Goal: Information Seeking & Learning: Learn about a topic

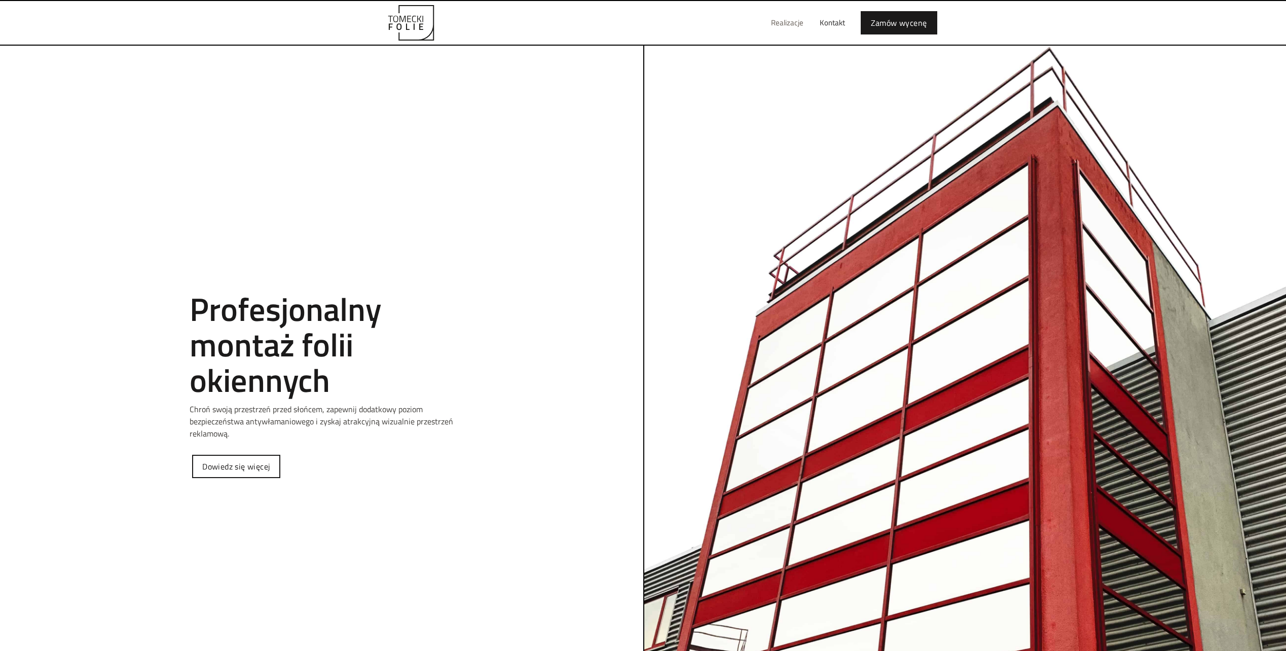
click at [780, 23] on link "Realizacje" at bounding box center [787, 23] width 49 height 32
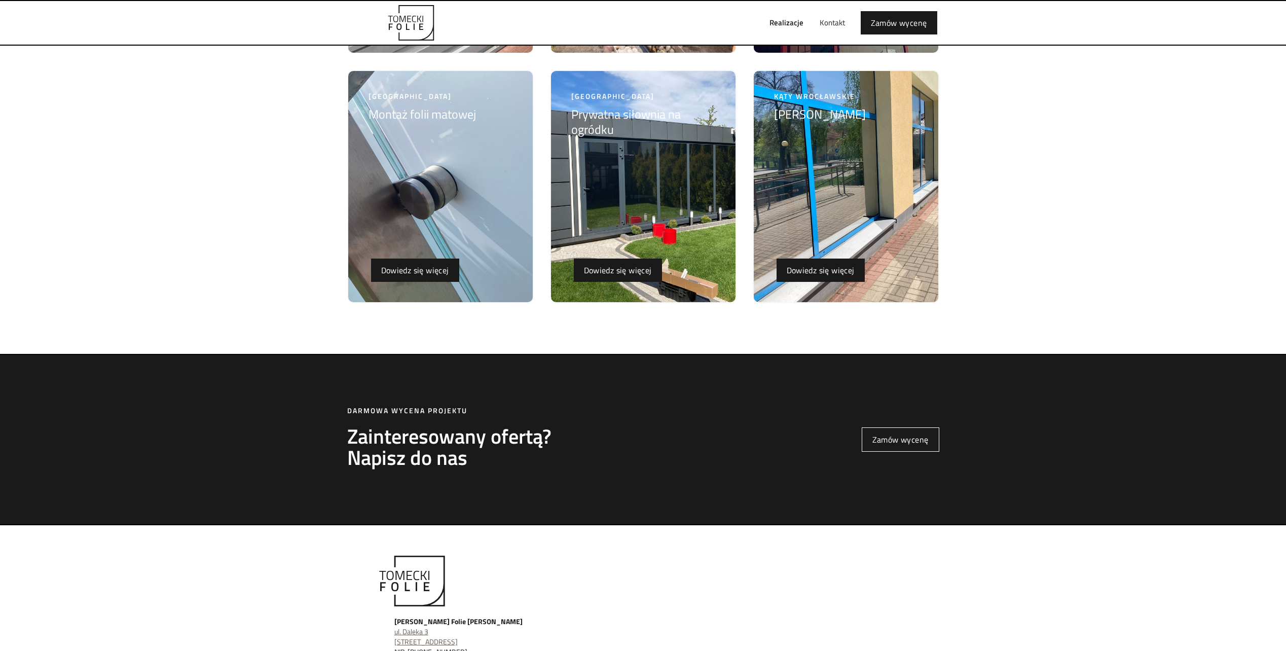
scroll to position [3275, 0]
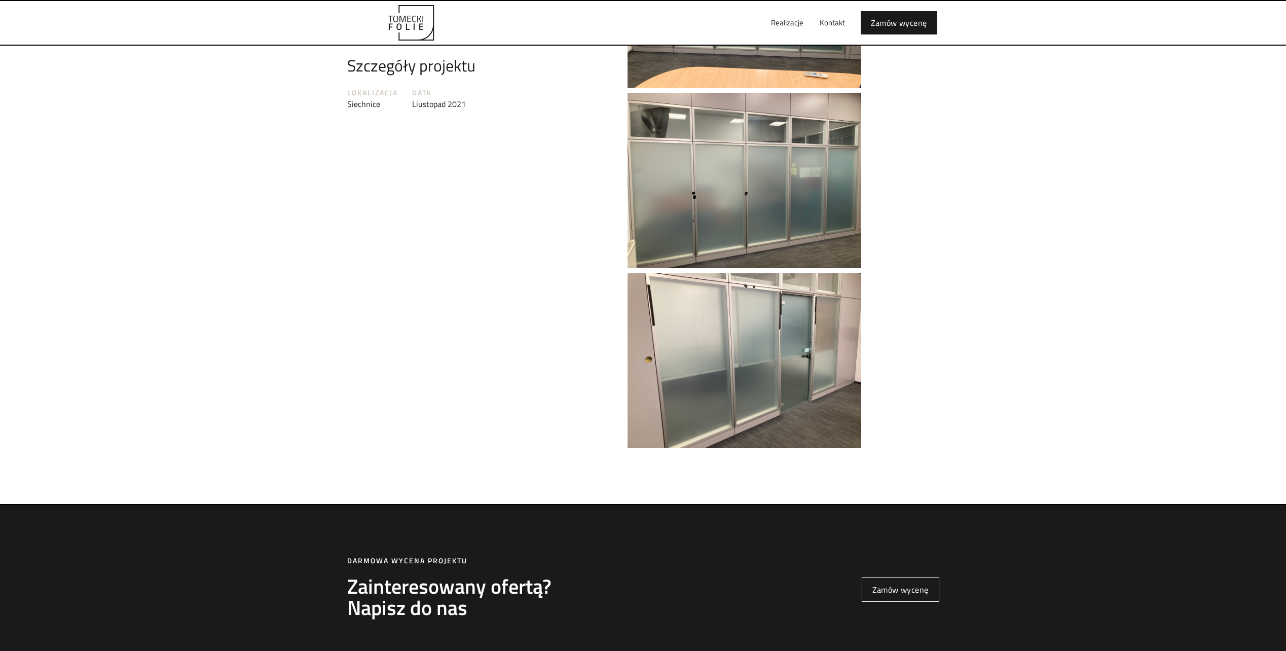
scroll to position [2128, 0]
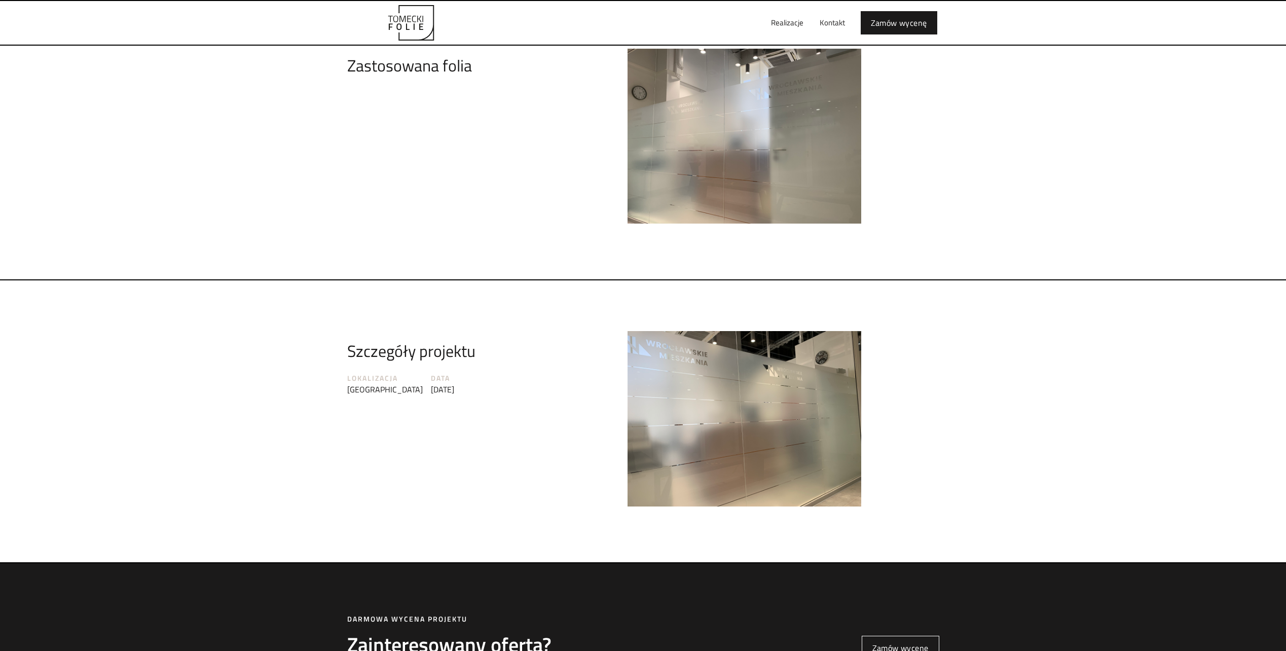
scroll to position [1216, 0]
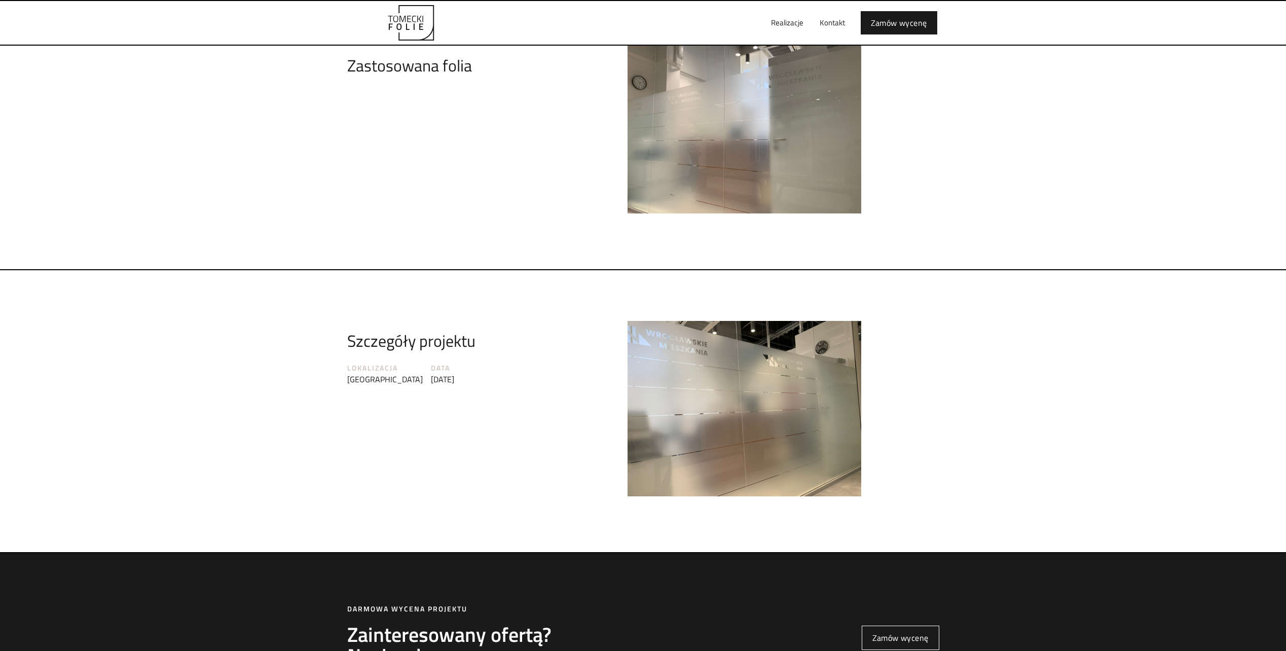
click at [743, 339] on img at bounding box center [744, 408] width 234 height 175
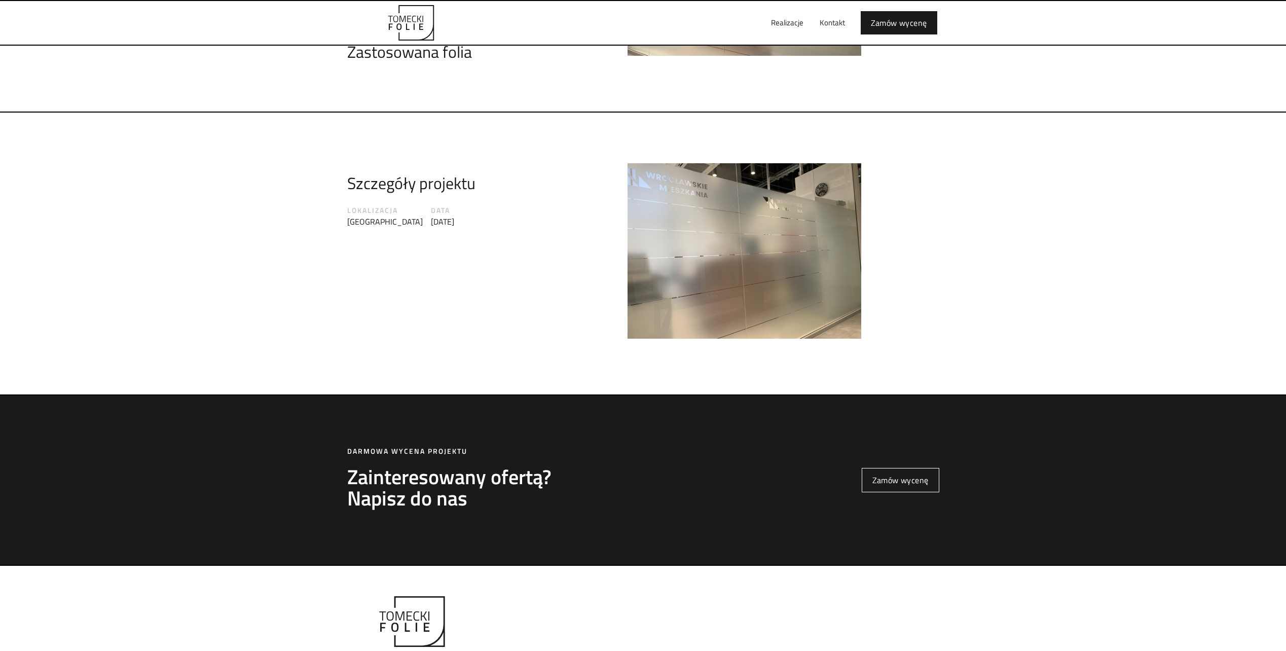
scroll to position [1482, 0]
